Goal: Task Accomplishment & Management: Use online tool/utility

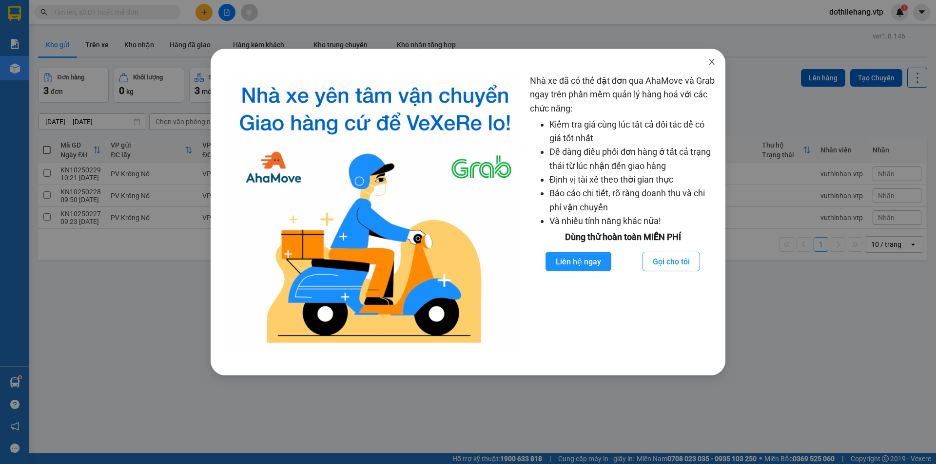
click at [709, 59] on icon "close" at bounding box center [712, 62] width 8 height 8
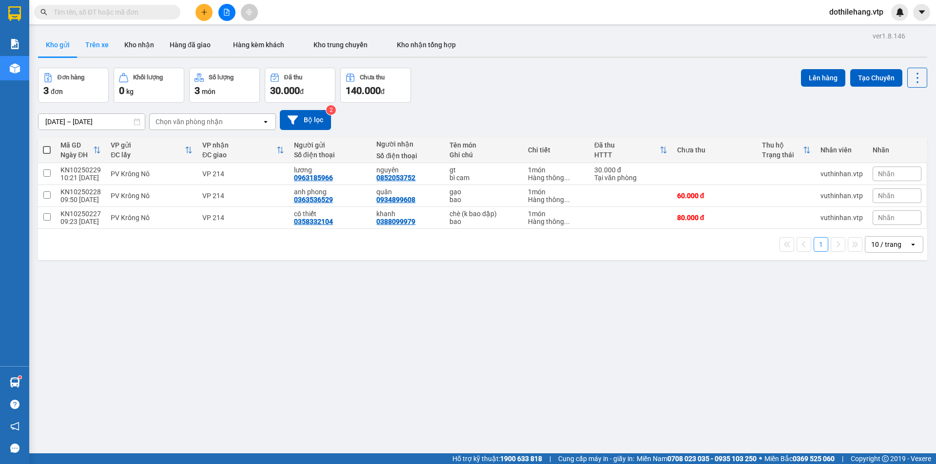
click at [95, 46] on button "Trên xe" at bounding box center [96, 44] width 39 height 23
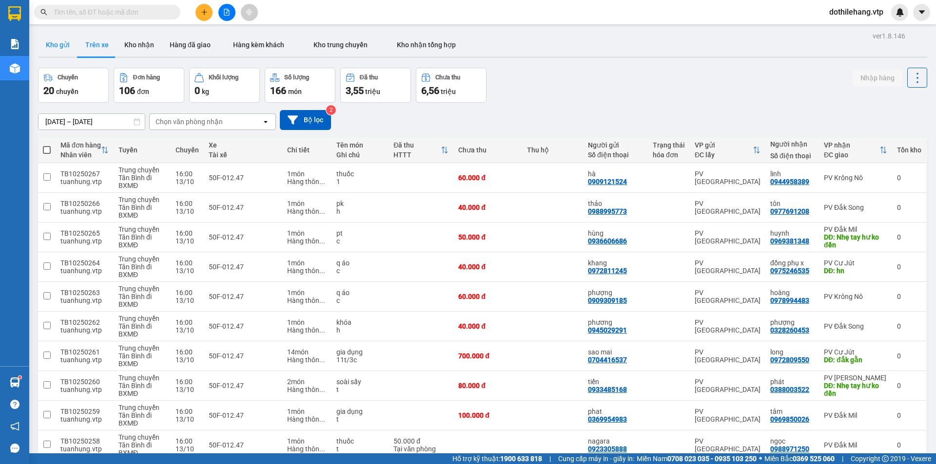
click at [57, 52] on button "Kho gửi" at bounding box center [57, 44] width 39 height 23
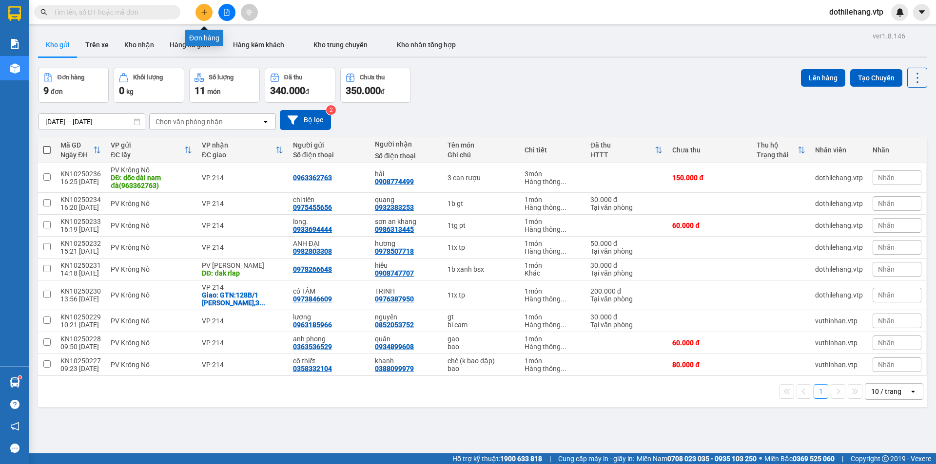
click at [201, 12] on icon "plus" at bounding box center [204, 12] width 7 height 7
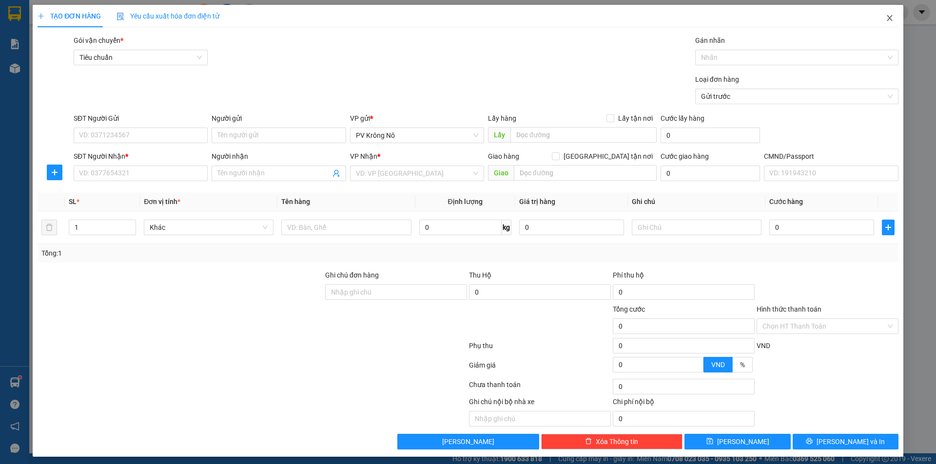
click at [886, 15] on icon "close" at bounding box center [890, 18] width 8 height 8
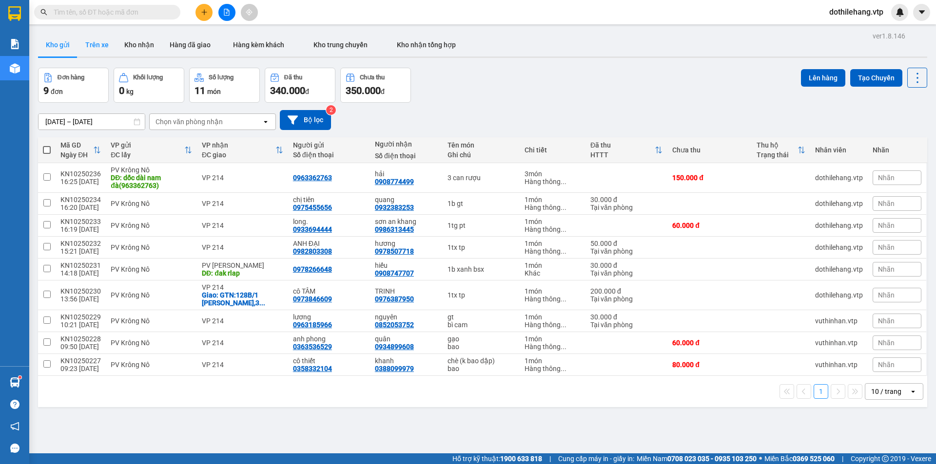
click at [104, 50] on button "Trên xe" at bounding box center [96, 44] width 39 height 23
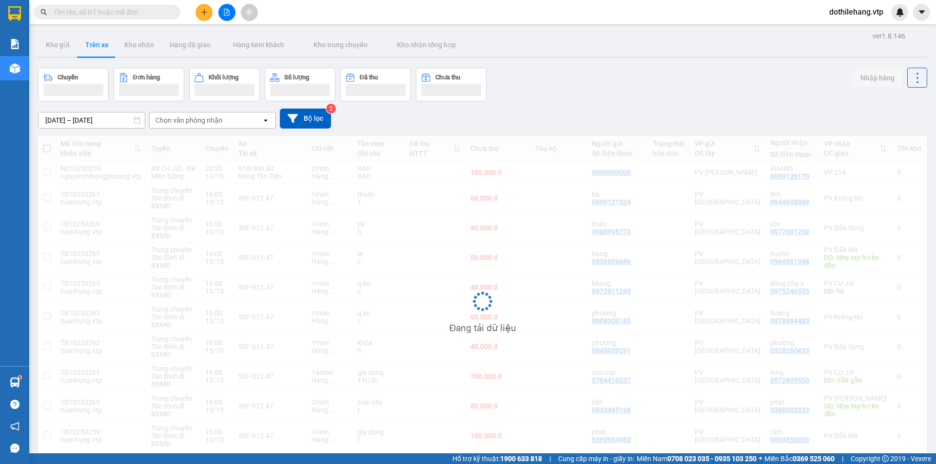
click at [190, 123] on div "Chọn văn phòng nhận" at bounding box center [188, 121] width 67 height 10
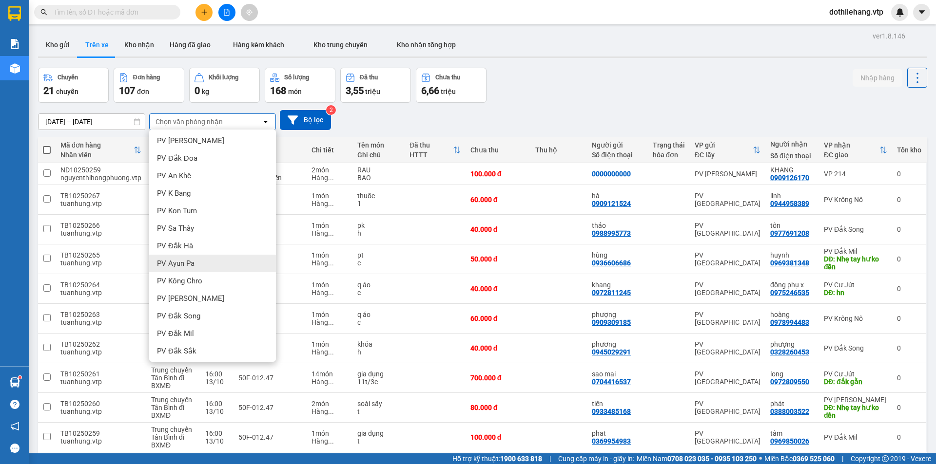
scroll to position [195, 0]
click at [209, 245] on div "PV Krông Nô" at bounding box center [212, 246] width 127 height 18
